Goal: Find specific page/section: Find specific page/section

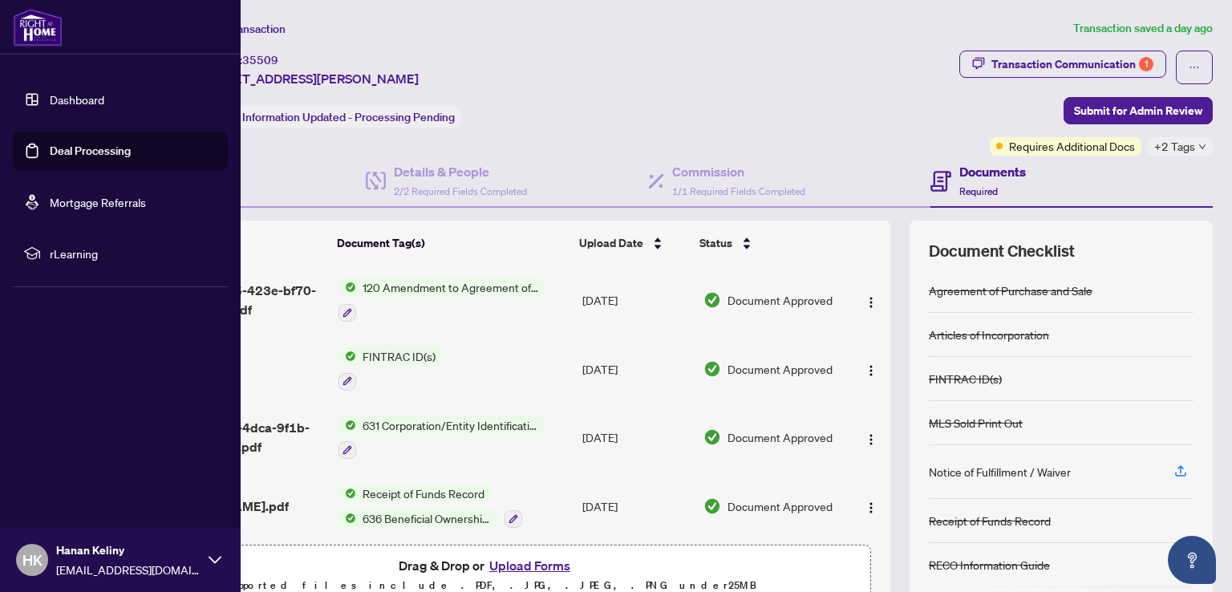
click at [50, 93] on link "Dashboard" at bounding box center [77, 99] width 55 height 14
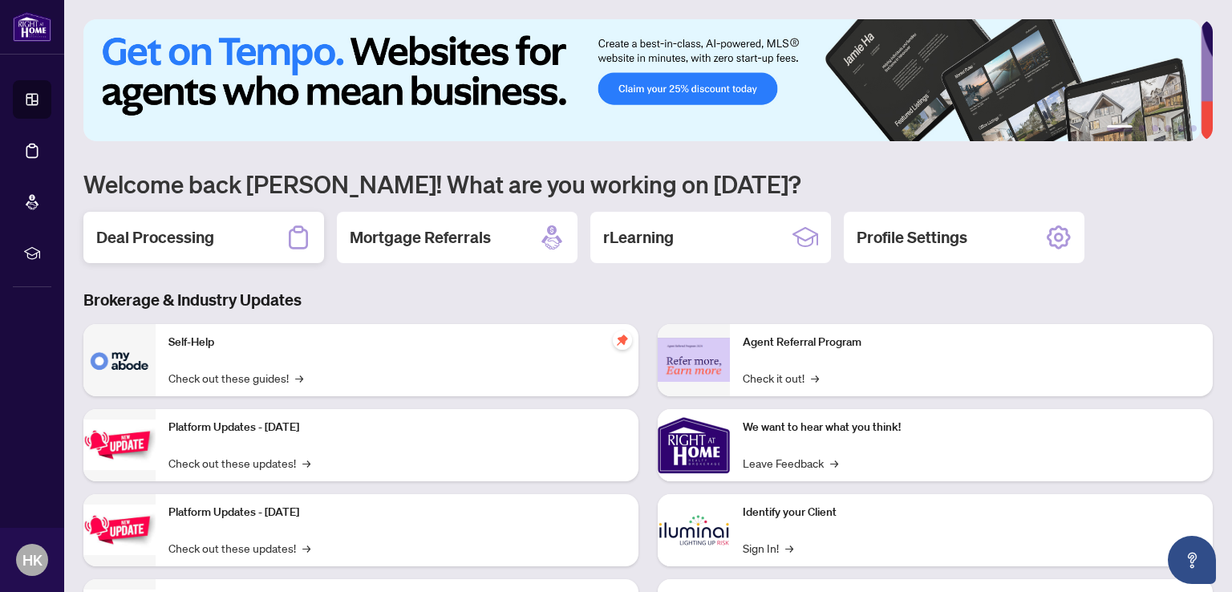
click at [176, 241] on h2 "Deal Processing" at bounding box center [155, 237] width 118 height 22
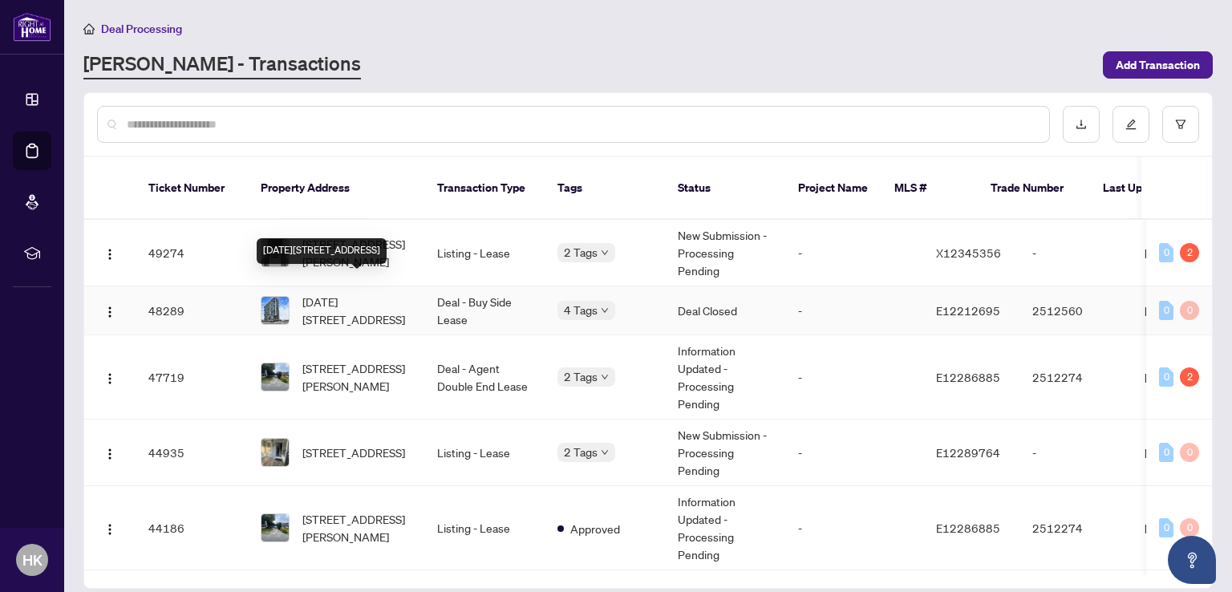
click at [354, 293] on span "[DATE][STREET_ADDRESS]" at bounding box center [356, 310] width 109 height 35
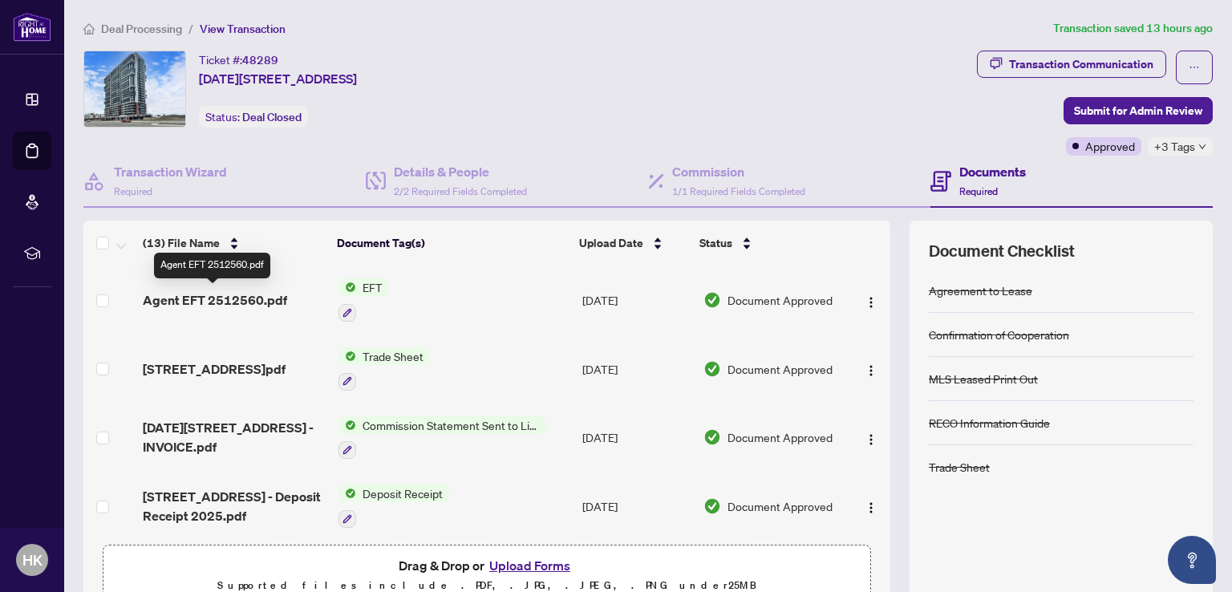
click at [229, 296] on span "Agent EFT 2512560.pdf" at bounding box center [215, 299] width 144 height 19
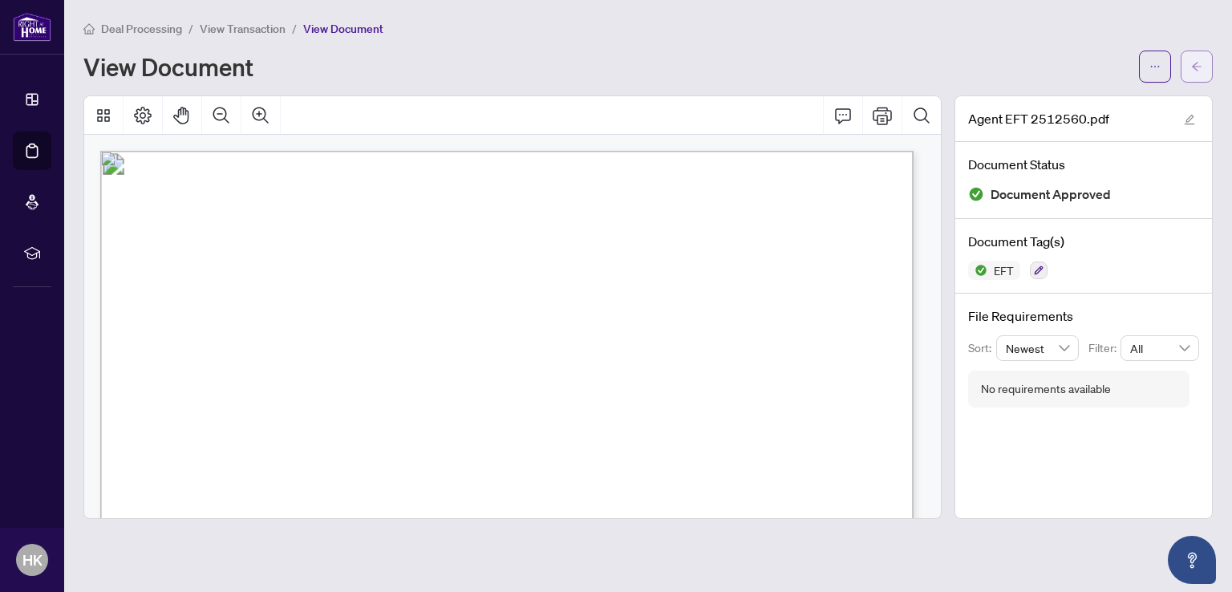
click at [1196, 67] on icon "arrow-left" at bounding box center [1196, 66] width 11 height 11
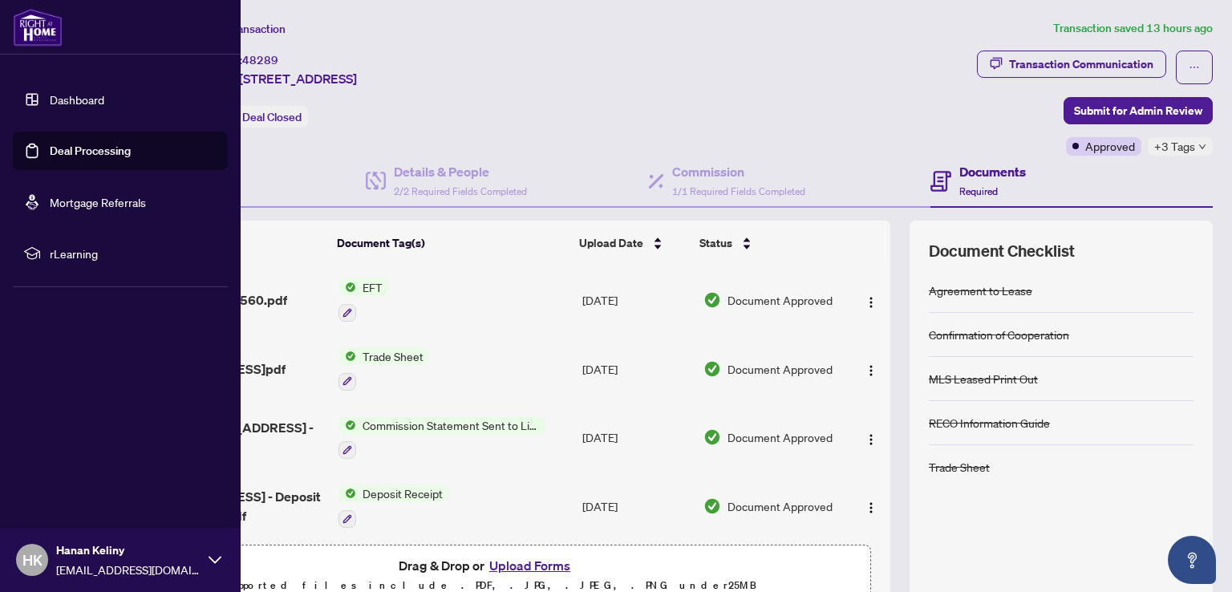
click at [50, 92] on link "Dashboard" at bounding box center [77, 99] width 55 height 14
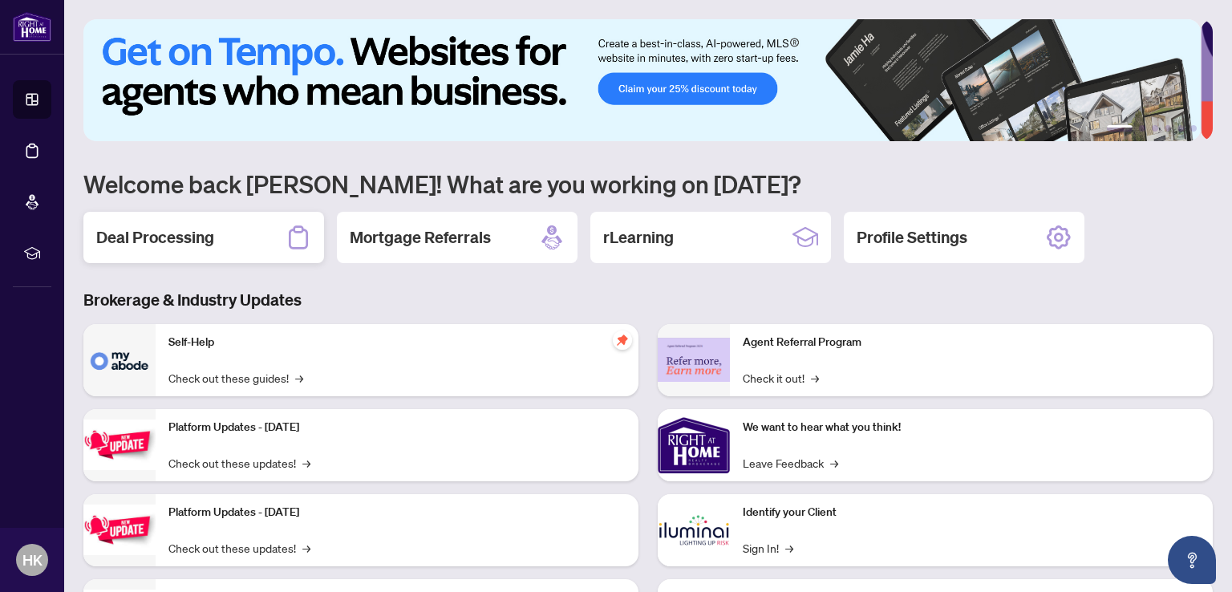
click at [166, 241] on h2 "Deal Processing" at bounding box center [155, 237] width 118 height 22
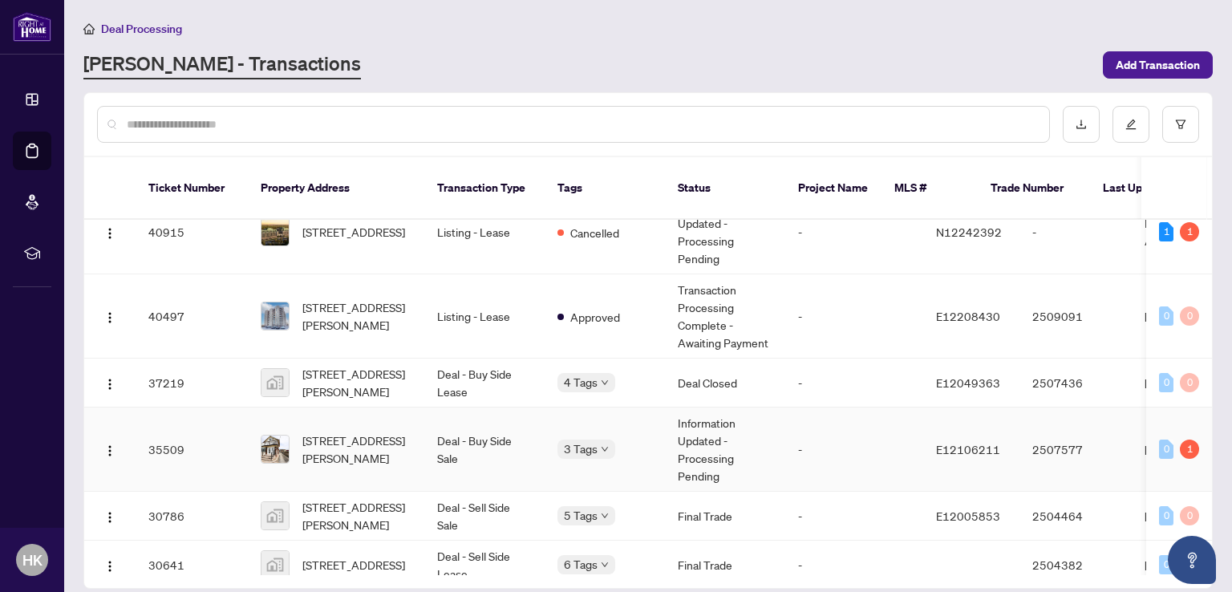
scroll to position [481, 0]
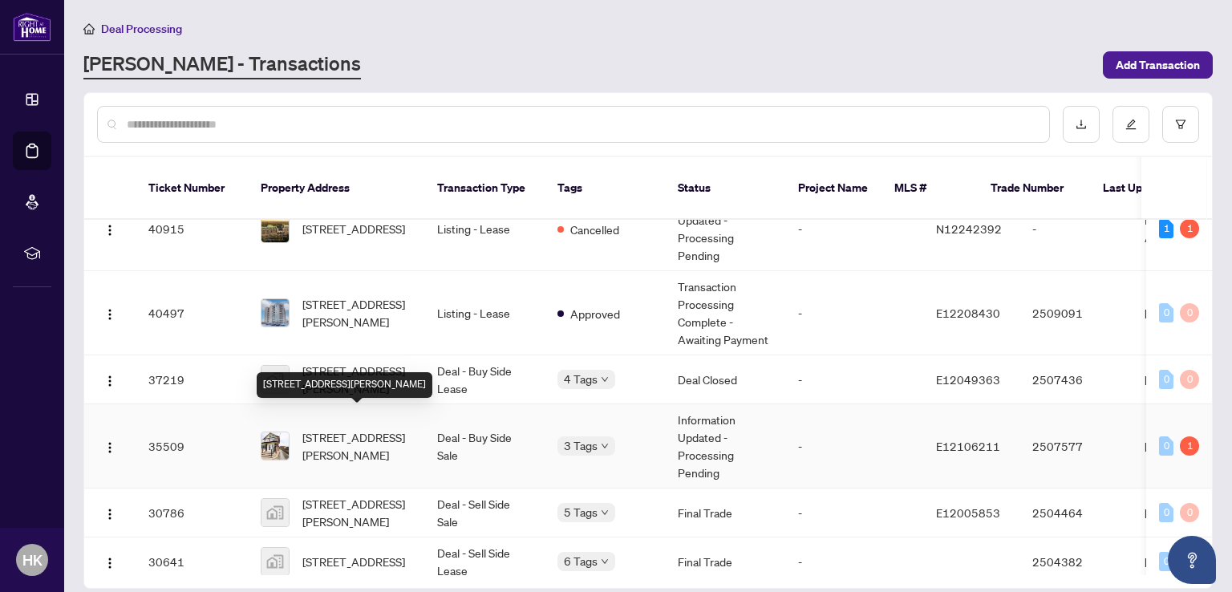
click at [350, 428] on span "[STREET_ADDRESS][PERSON_NAME]" at bounding box center [356, 445] width 109 height 35
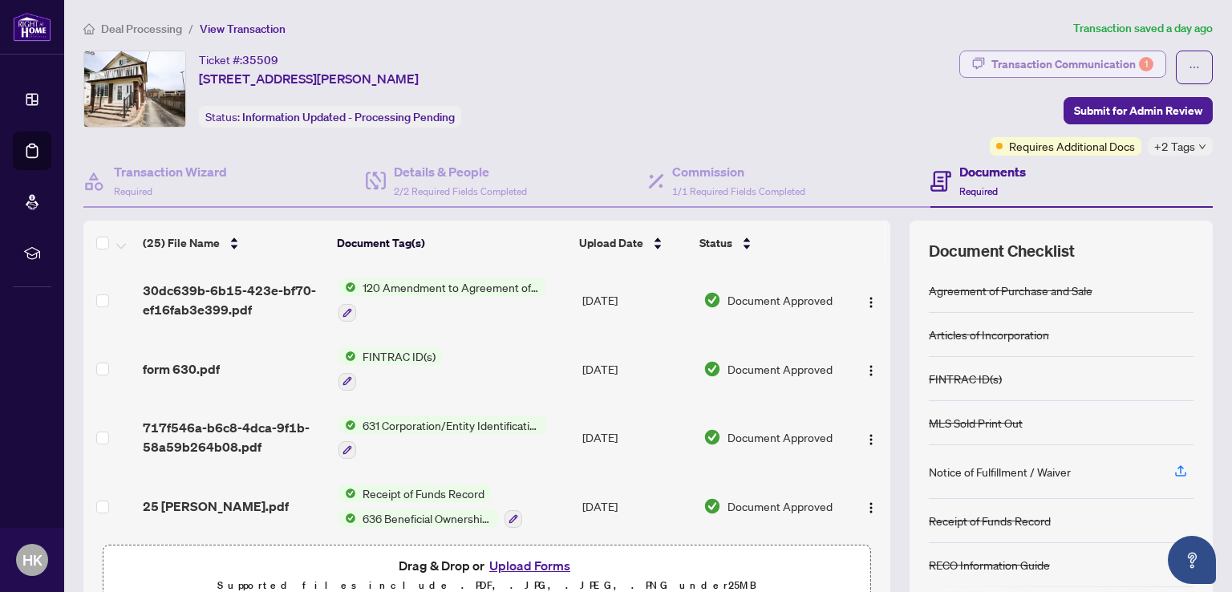
click at [1037, 63] on div "Transaction Communication 1" at bounding box center [1072, 64] width 162 height 26
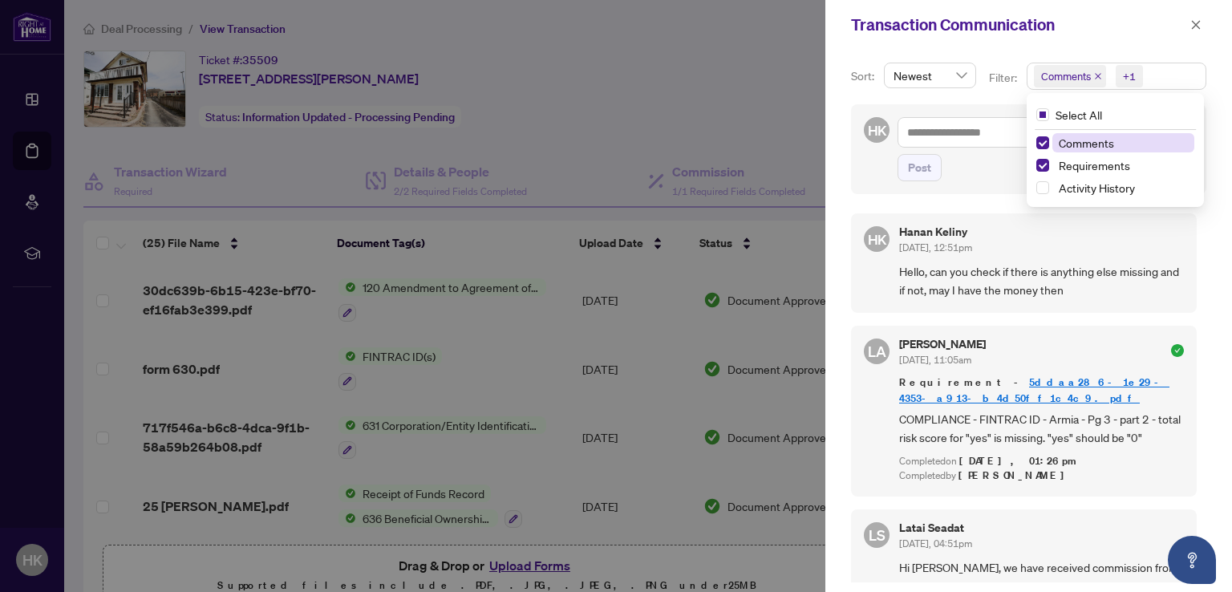
click at [1073, 80] on span "Comments" at bounding box center [1066, 76] width 50 height 16
click at [1058, 164] on span "Requirements" at bounding box center [1093, 165] width 71 height 14
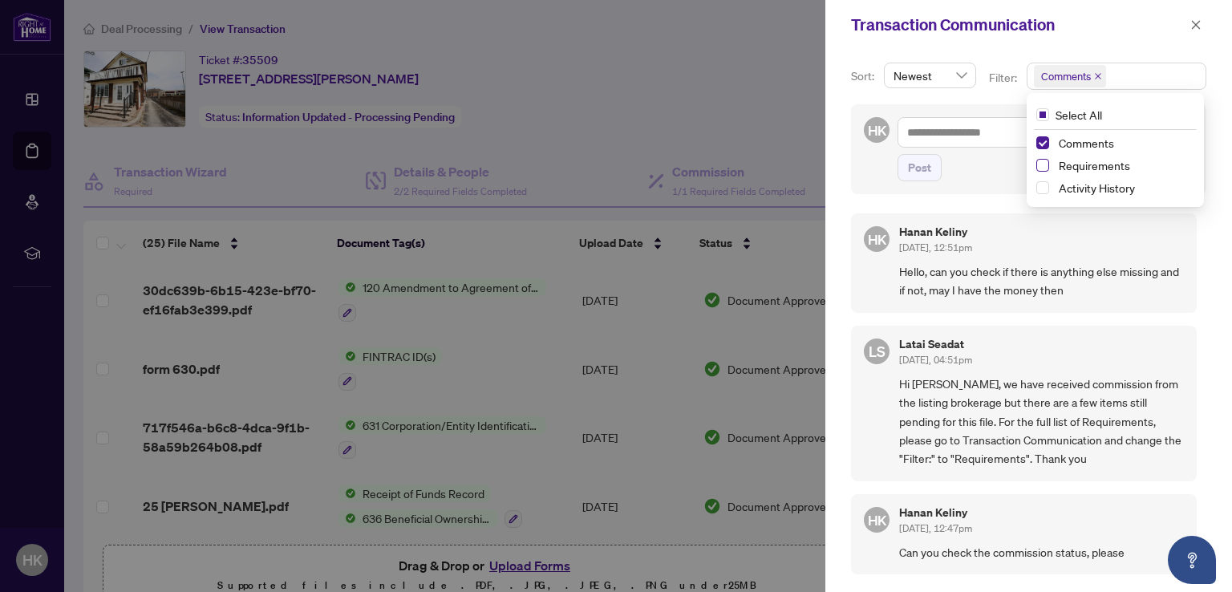
click at [1042, 166] on span "Select Requirements" at bounding box center [1042, 165] width 13 height 13
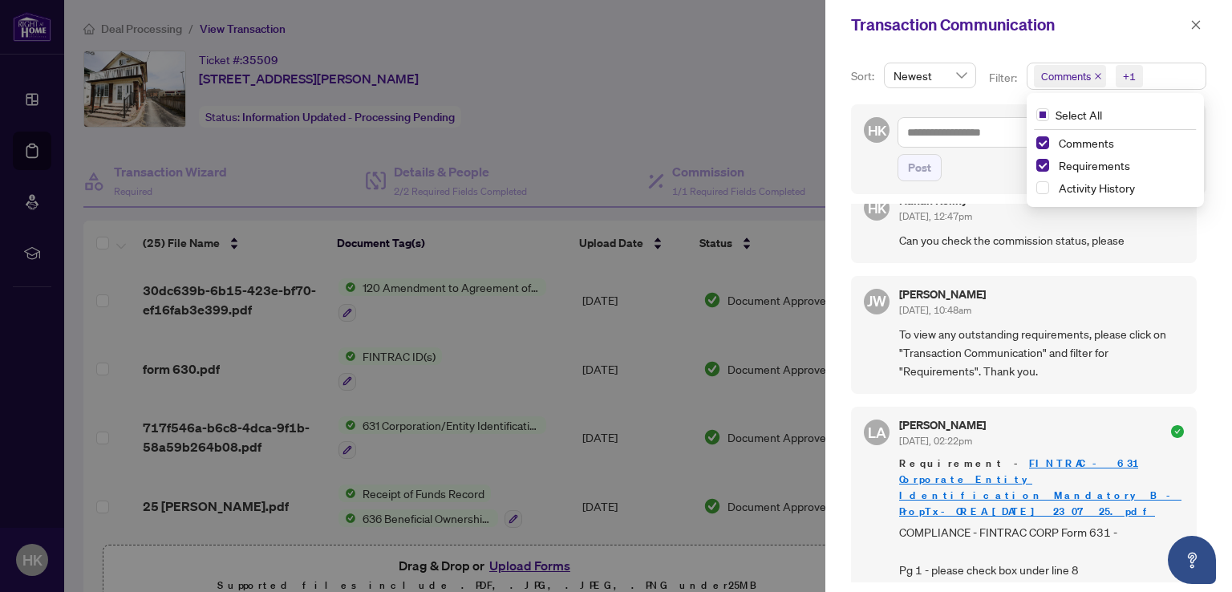
scroll to position [332, 0]
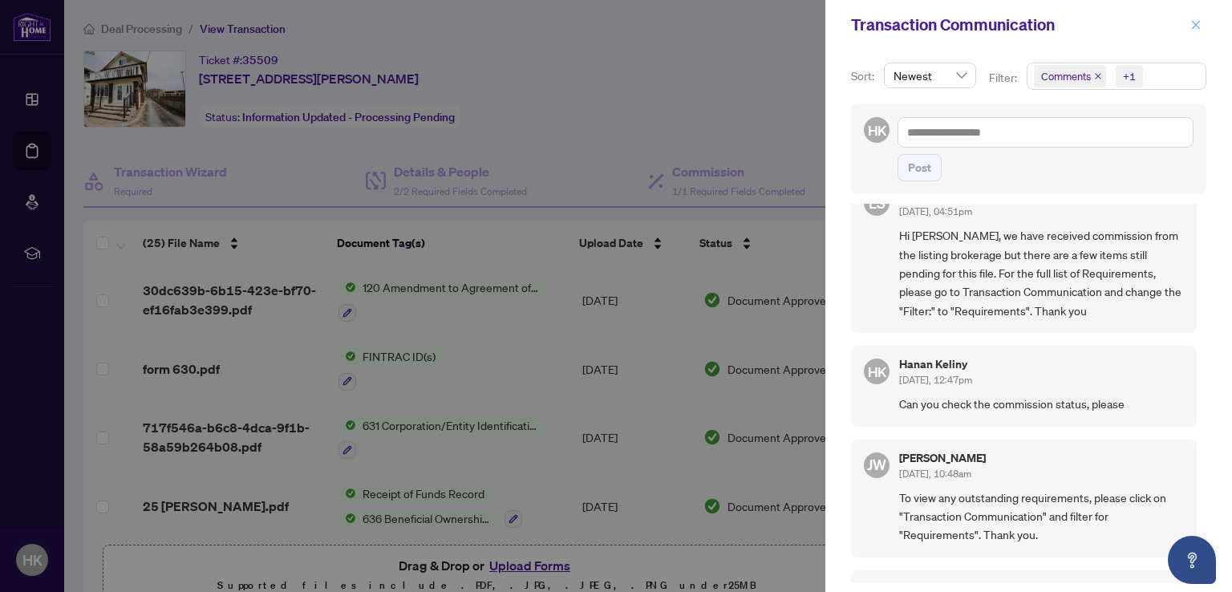
click at [1200, 22] on icon "close" at bounding box center [1196, 24] width 9 height 9
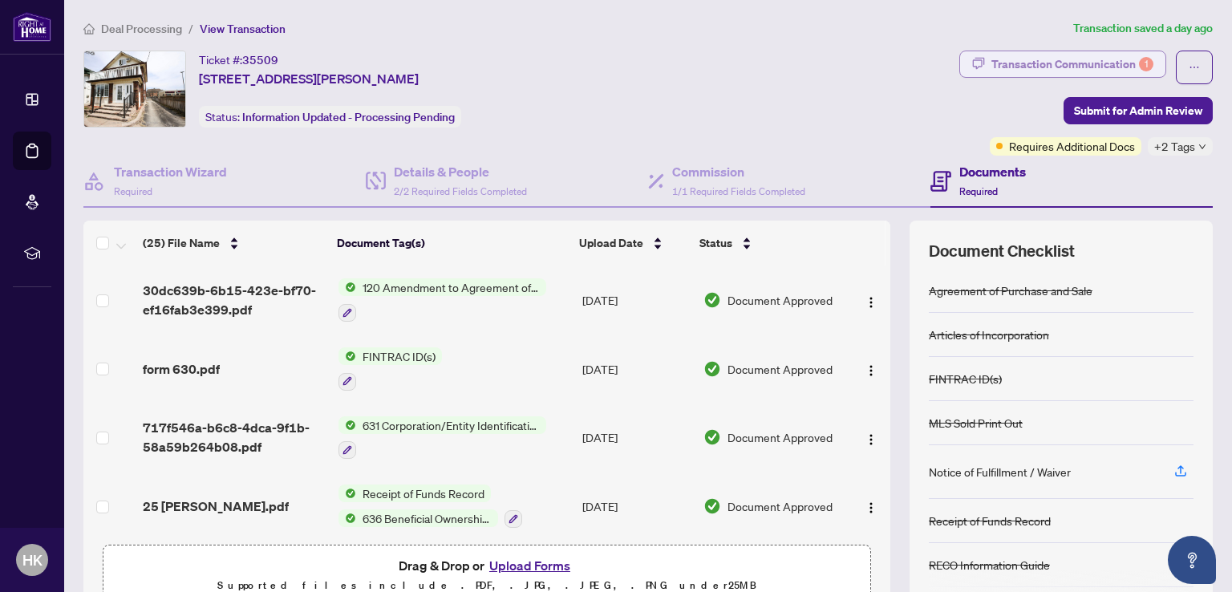
click at [1068, 65] on div "Transaction Communication 1" at bounding box center [1072, 64] width 162 height 26
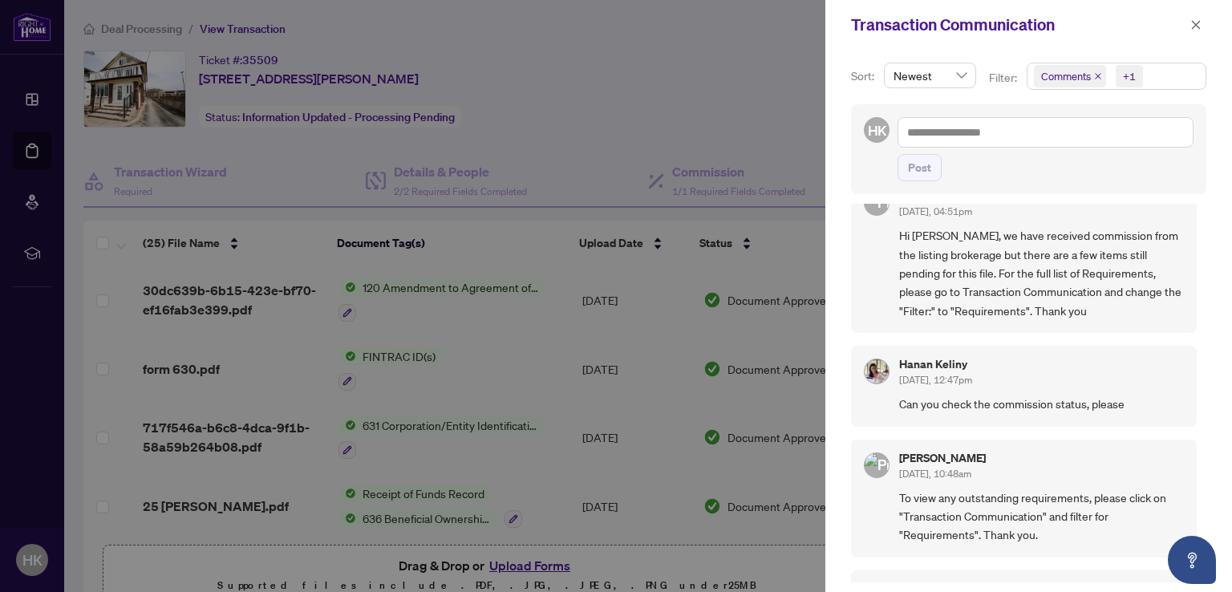
scroll to position [0, 0]
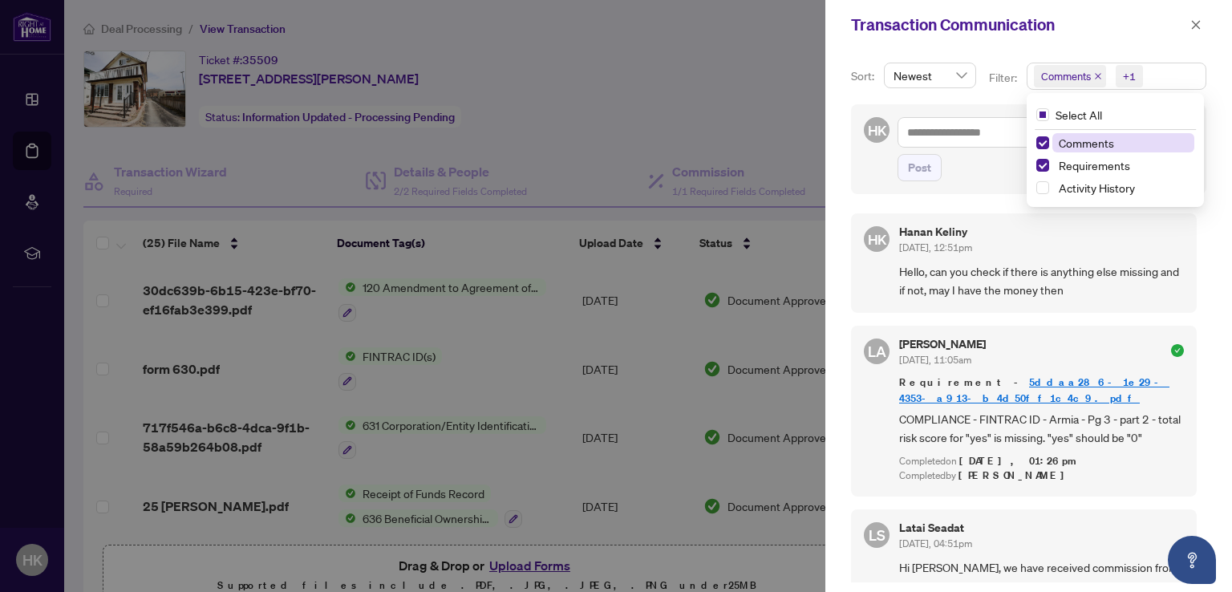
click at [1123, 75] on div "+1" at bounding box center [1129, 76] width 13 height 16
click at [1077, 168] on span "Requirements" at bounding box center [1093, 165] width 71 height 14
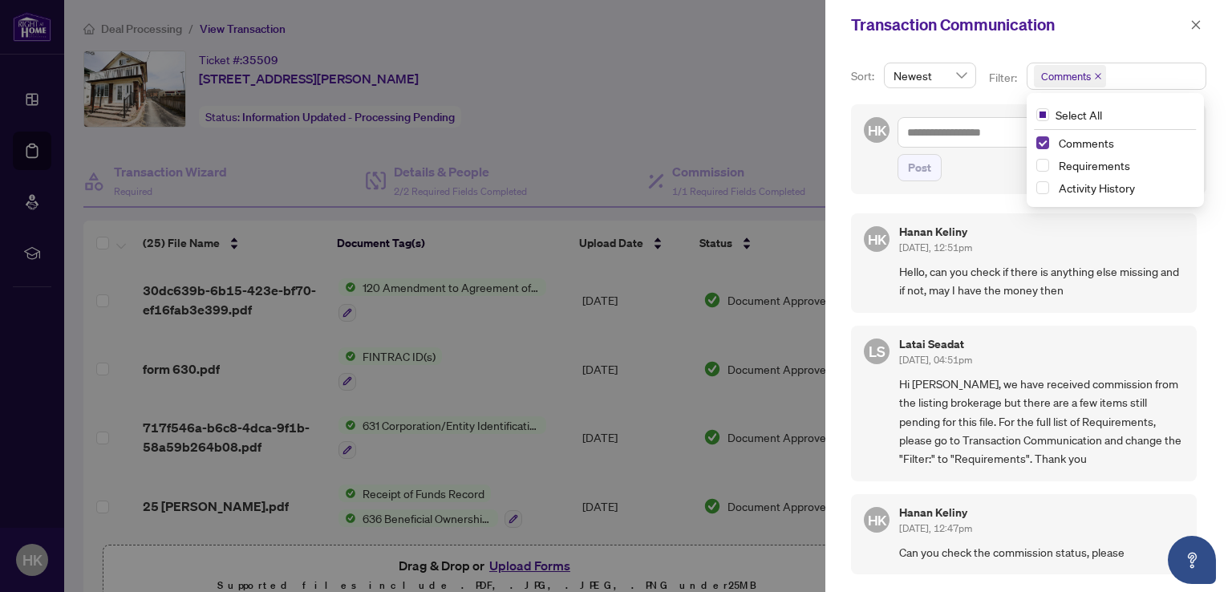
click at [1036, 146] on span "Select Comments" at bounding box center [1042, 142] width 13 height 13
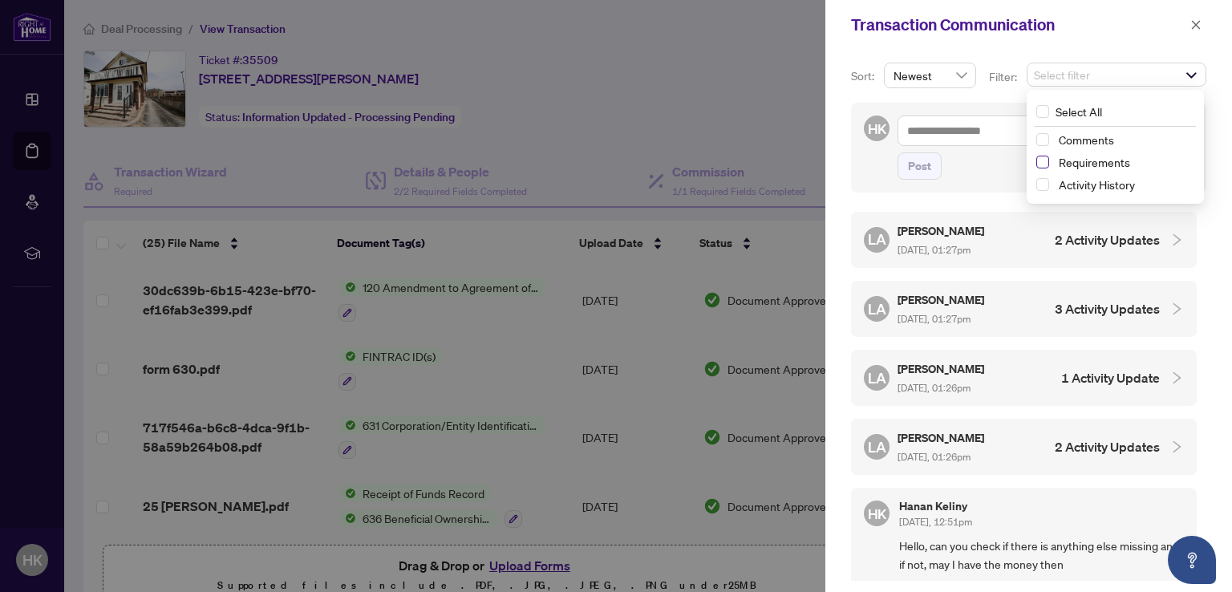
click at [1038, 165] on span "Select Requirements" at bounding box center [1042, 162] width 13 height 13
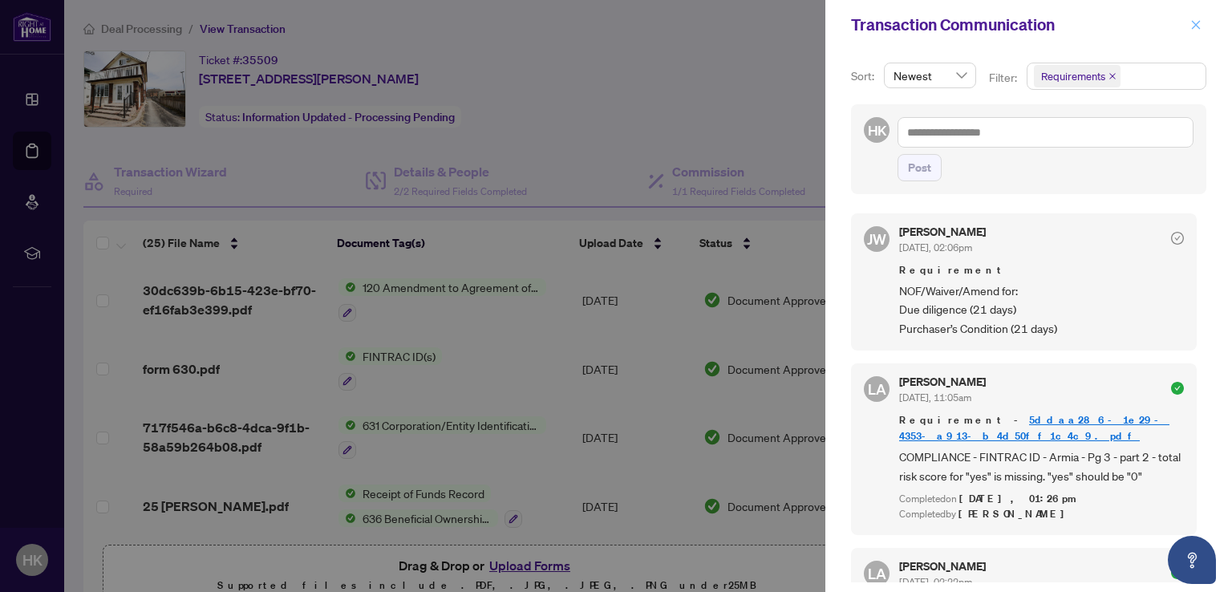
click at [1193, 26] on icon "close" at bounding box center [1195, 24] width 11 height 11
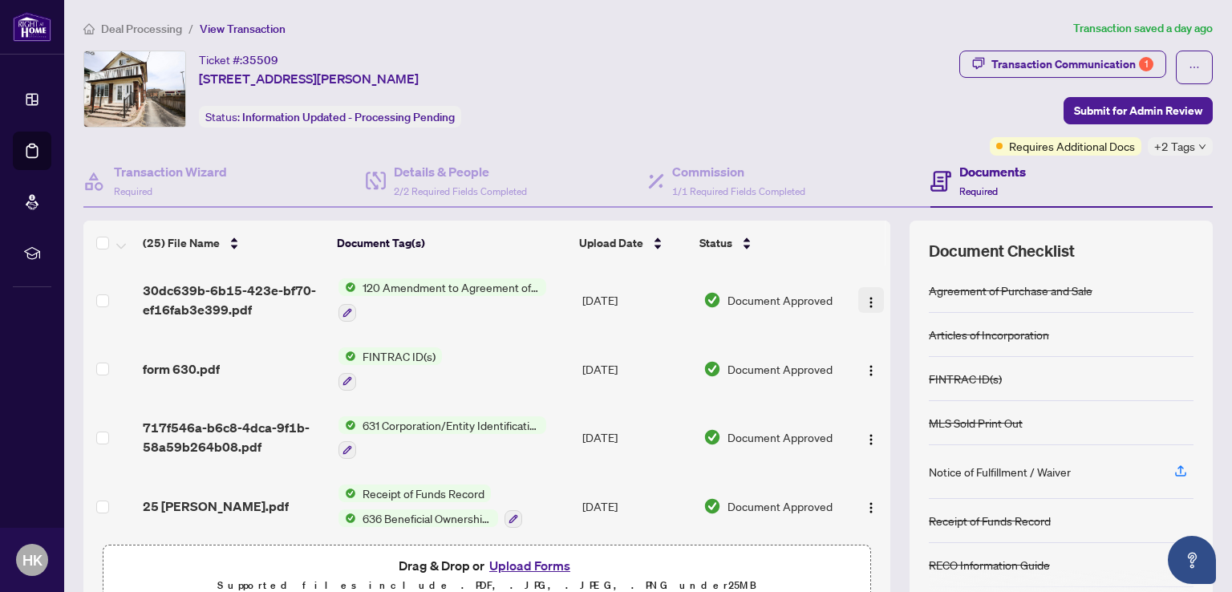
click at [864, 296] on img "button" at bounding box center [870, 302] width 13 height 13
click at [835, 115] on div "Ticket #: 35509 [STREET_ADDRESS][PERSON_NAME] Status: Information Updated - Pro…" at bounding box center [517, 89] width 869 height 77
